Goal: Navigation & Orientation: Find specific page/section

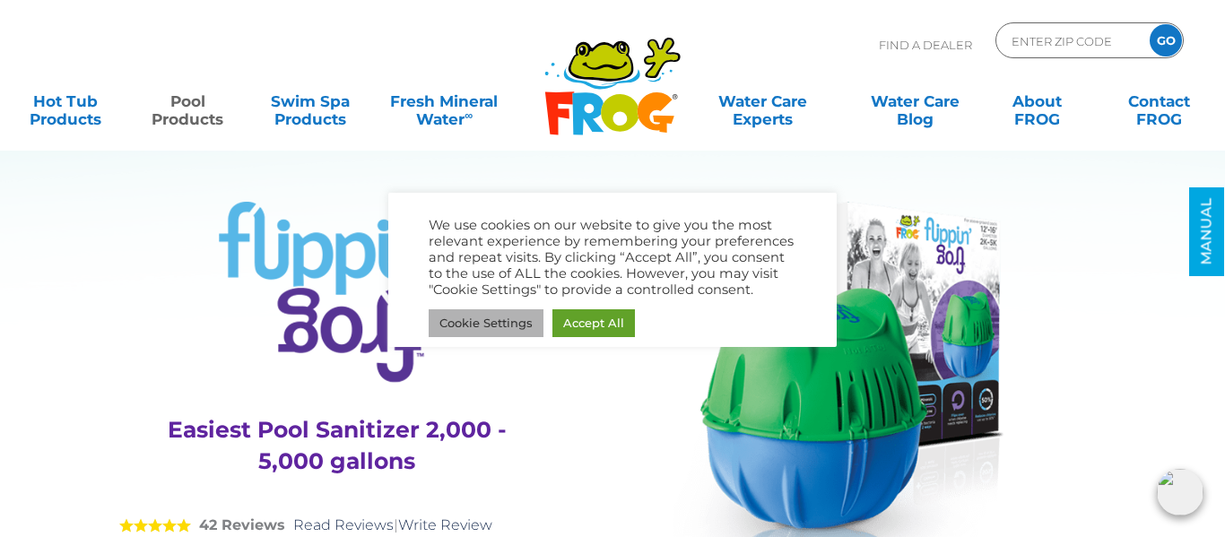
click at [476, 315] on link "Cookie Settings" at bounding box center [486, 323] width 115 height 28
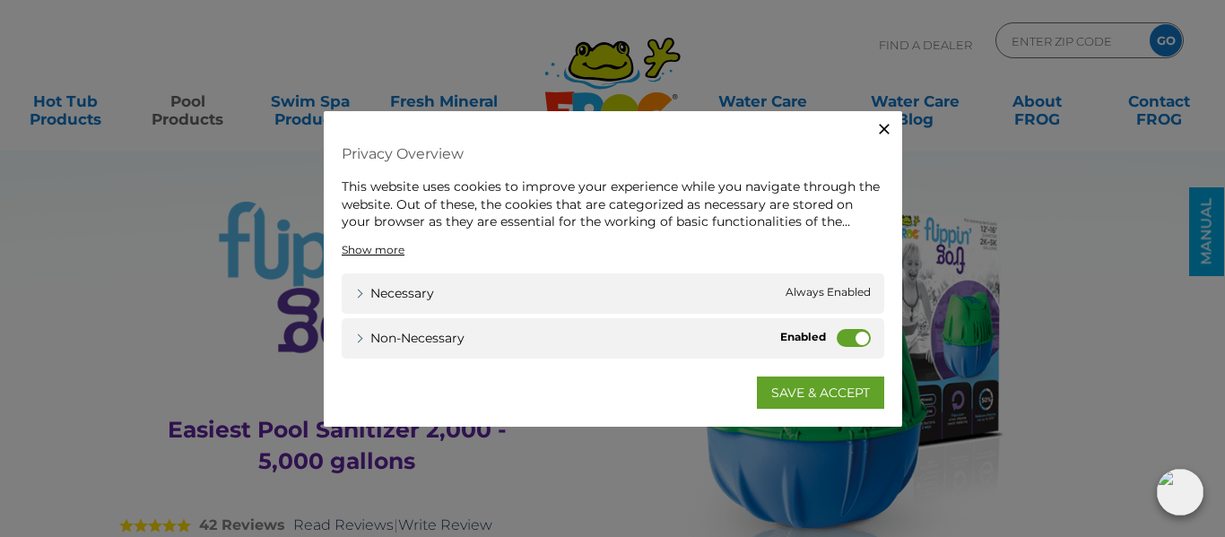
click at [844, 341] on label "Non-necessary" at bounding box center [853, 337] width 34 height 18
click at [0, 0] on input "Non-necessary" at bounding box center [0, 0] width 0 height 0
click at [856, 340] on label "Non-necessary" at bounding box center [853, 337] width 34 height 18
click at [0, 0] on input "Non-necessary" at bounding box center [0, 0] width 0 height 0
click at [887, 126] on icon "button" at bounding box center [884, 129] width 11 height 11
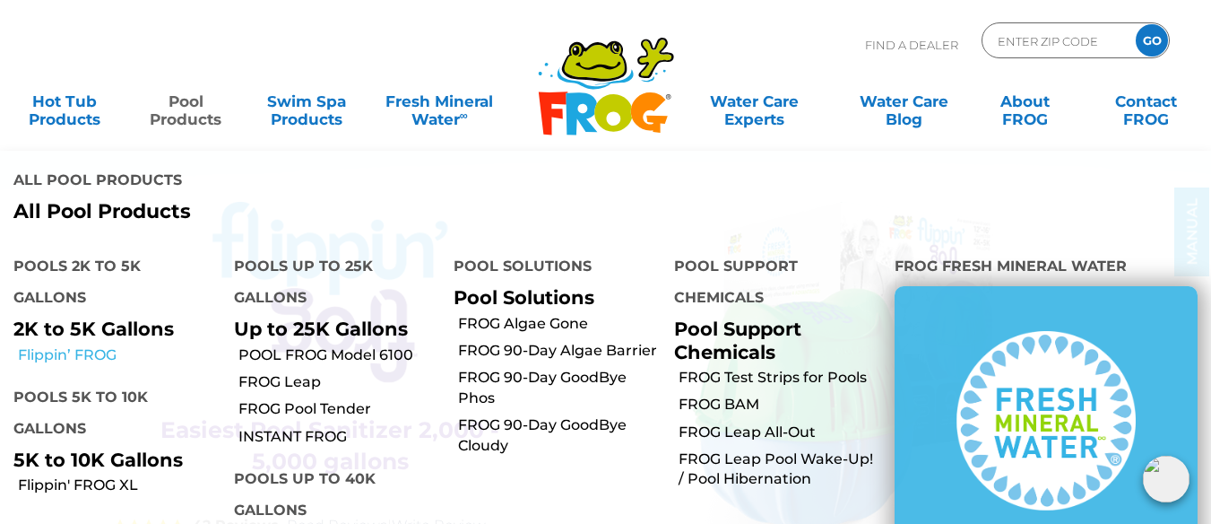
click at [81, 345] on link "Flippin’ FROG" at bounding box center [119, 355] width 203 height 20
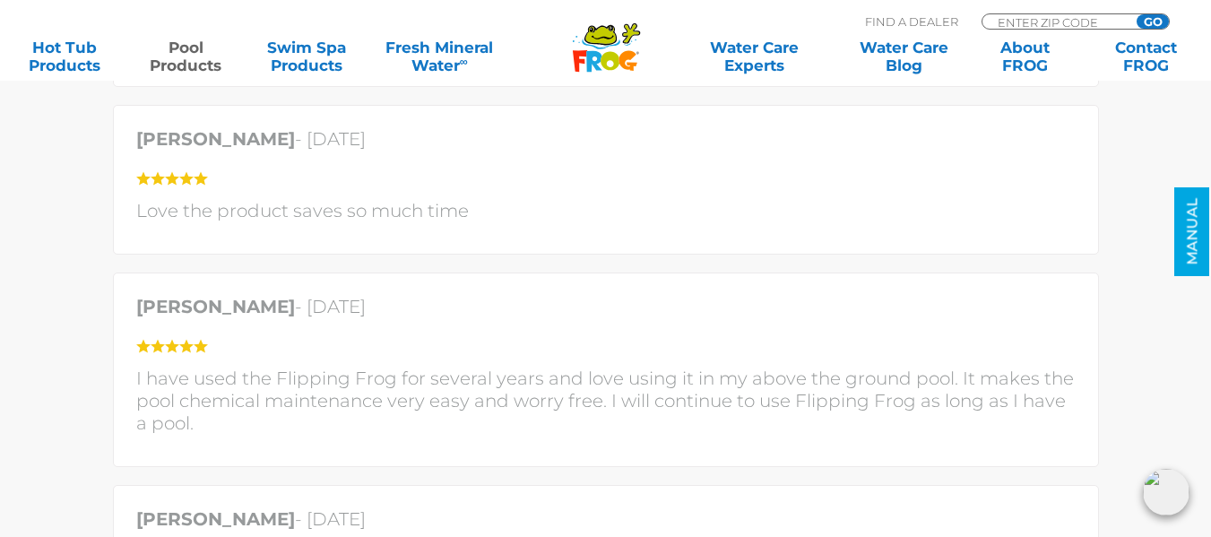
scroll to position [4483, 0]
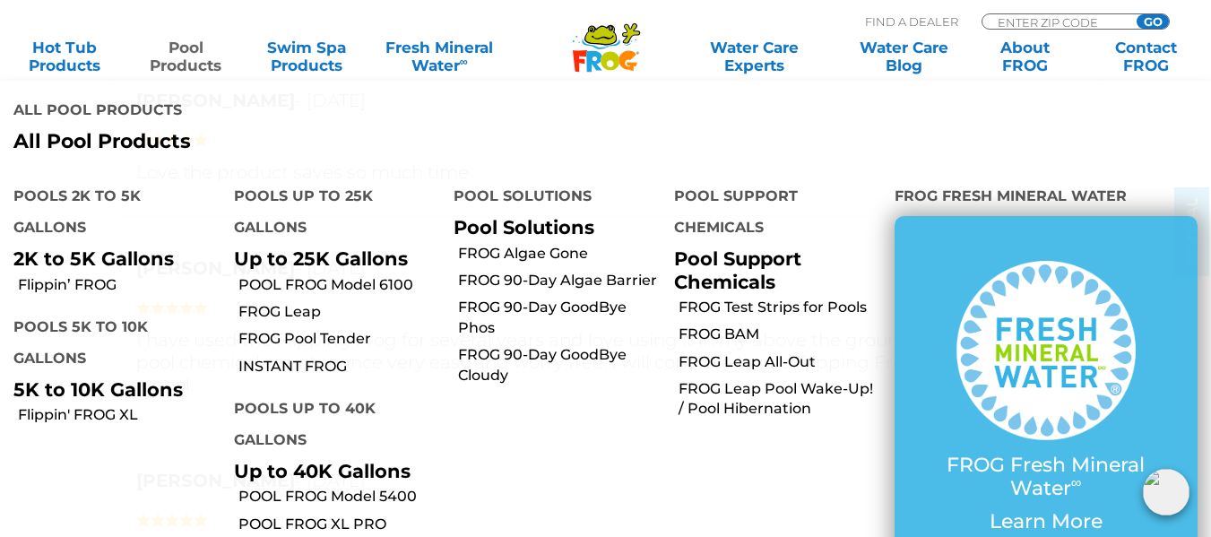
click at [193, 53] on link "Pool Products" at bounding box center [186, 57] width 94 height 36
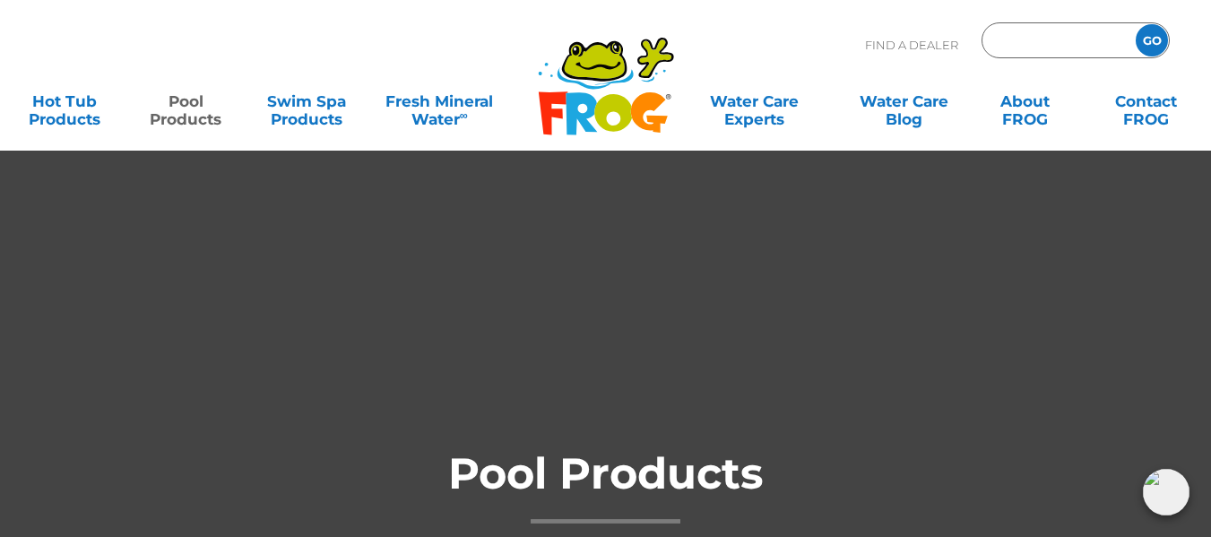
click at [1031, 42] on input "Zip Code Form" at bounding box center [1056, 41] width 121 height 26
type input "95817"
click at [1136, 24] on input "GO" at bounding box center [1152, 40] width 32 height 32
